Goal: Find specific page/section: Find specific page/section

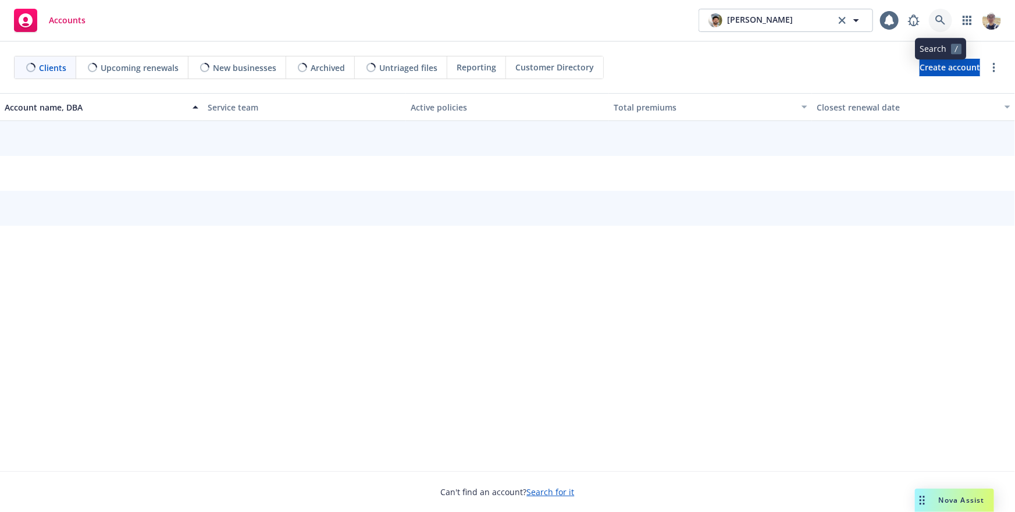
click at [946, 23] on link at bounding box center [940, 20] width 23 height 23
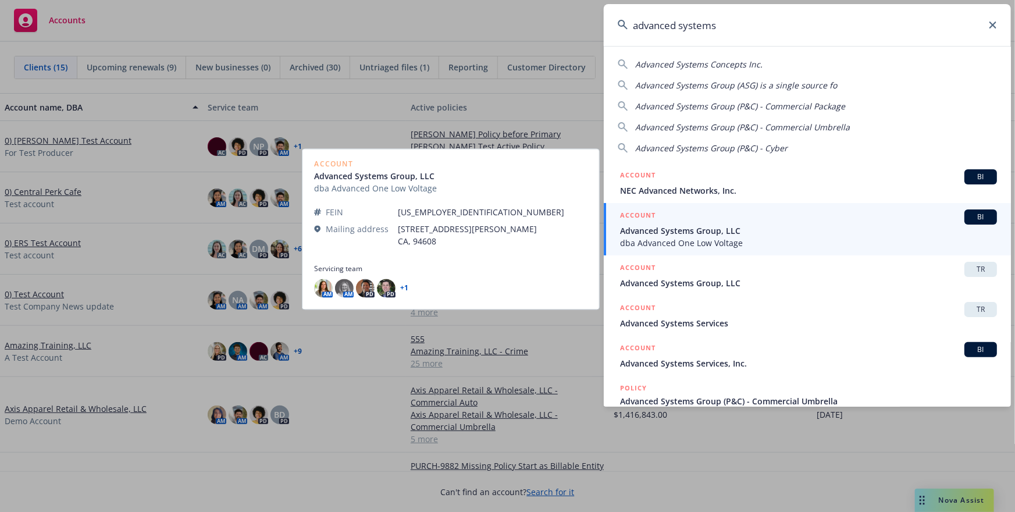
type input "advanced systems"
click at [790, 237] on span "dba Advanced One Low Voltage" at bounding box center [808, 243] width 377 height 12
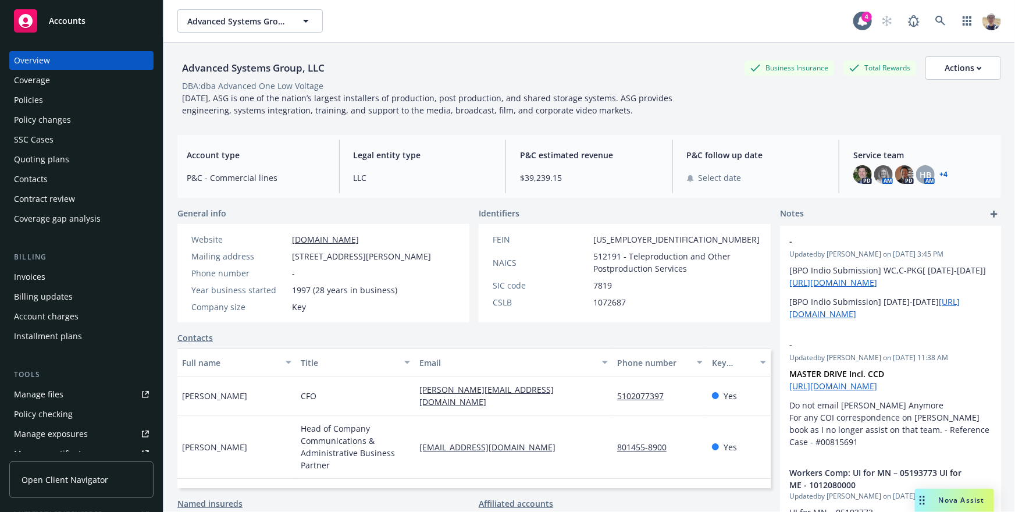
scroll to position [285, 0]
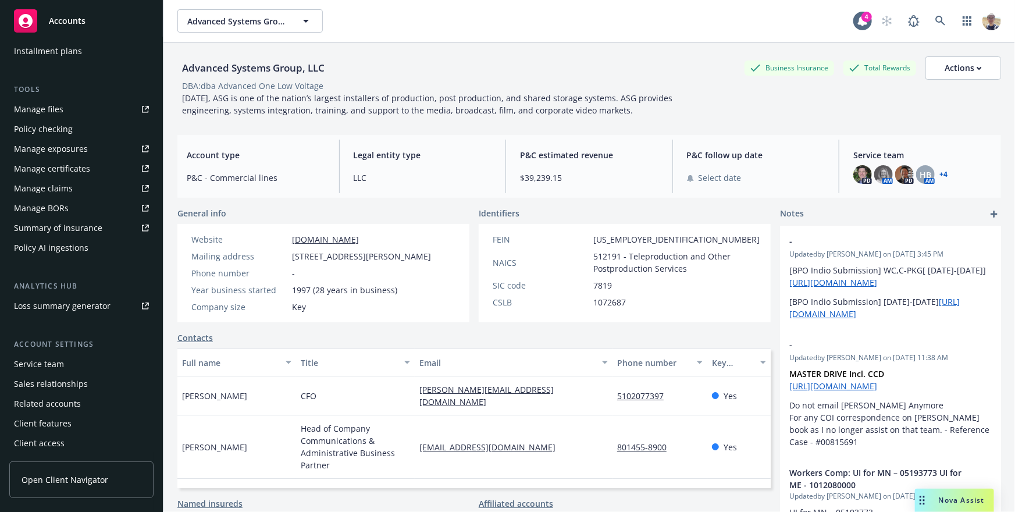
click at [85, 474] on span "Open Client Navigator" at bounding box center [65, 480] width 87 height 12
